Goal: Find specific page/section: Find specific page/section

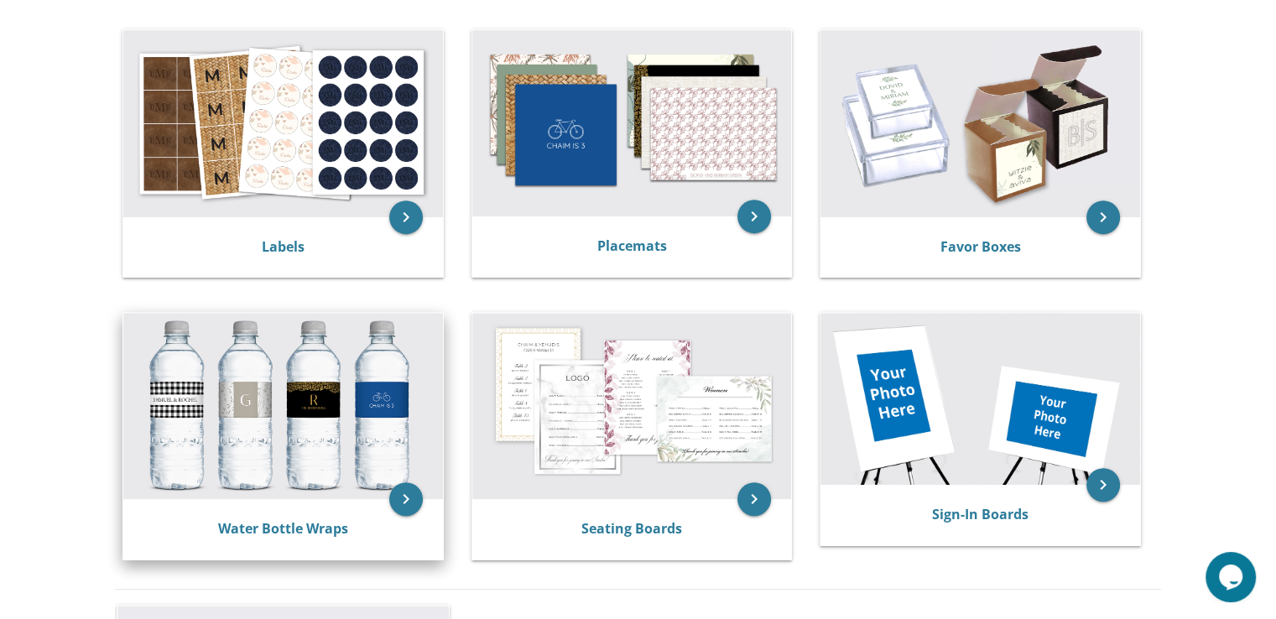
scroll to position [611, 0]
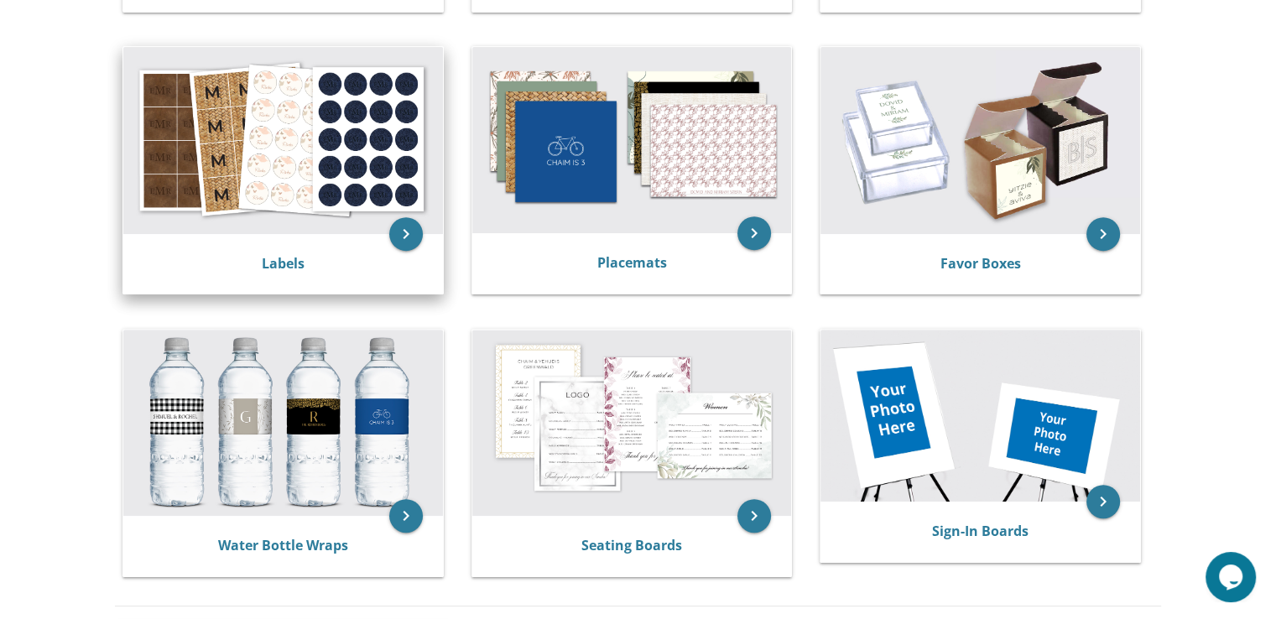
click at [309, 203] on img at bounding box center [283, 140] width 320 height 186
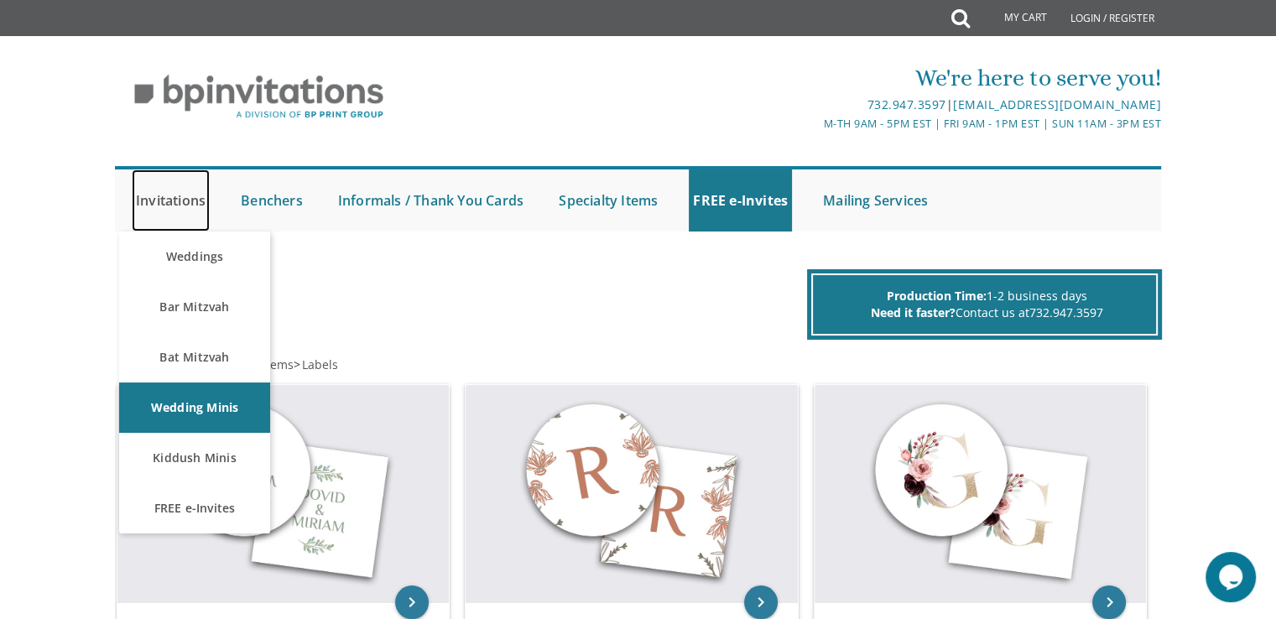
click at [171, 195] on link "Invitations" at bounding box center [171, 200] width 78 height 62
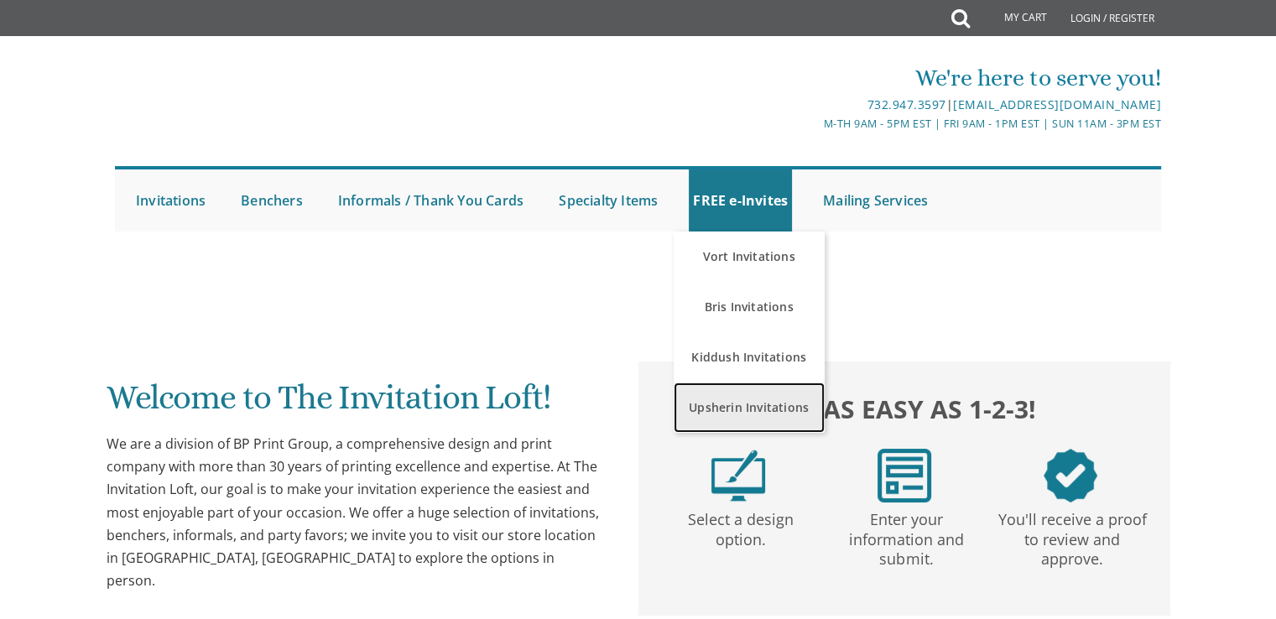
click at [747, 411] on link "Upsherin Invitations" at bounding box center [748, 407] width 151 height 50
